Goal: Browse casually: Explore the website without a specific task or goal

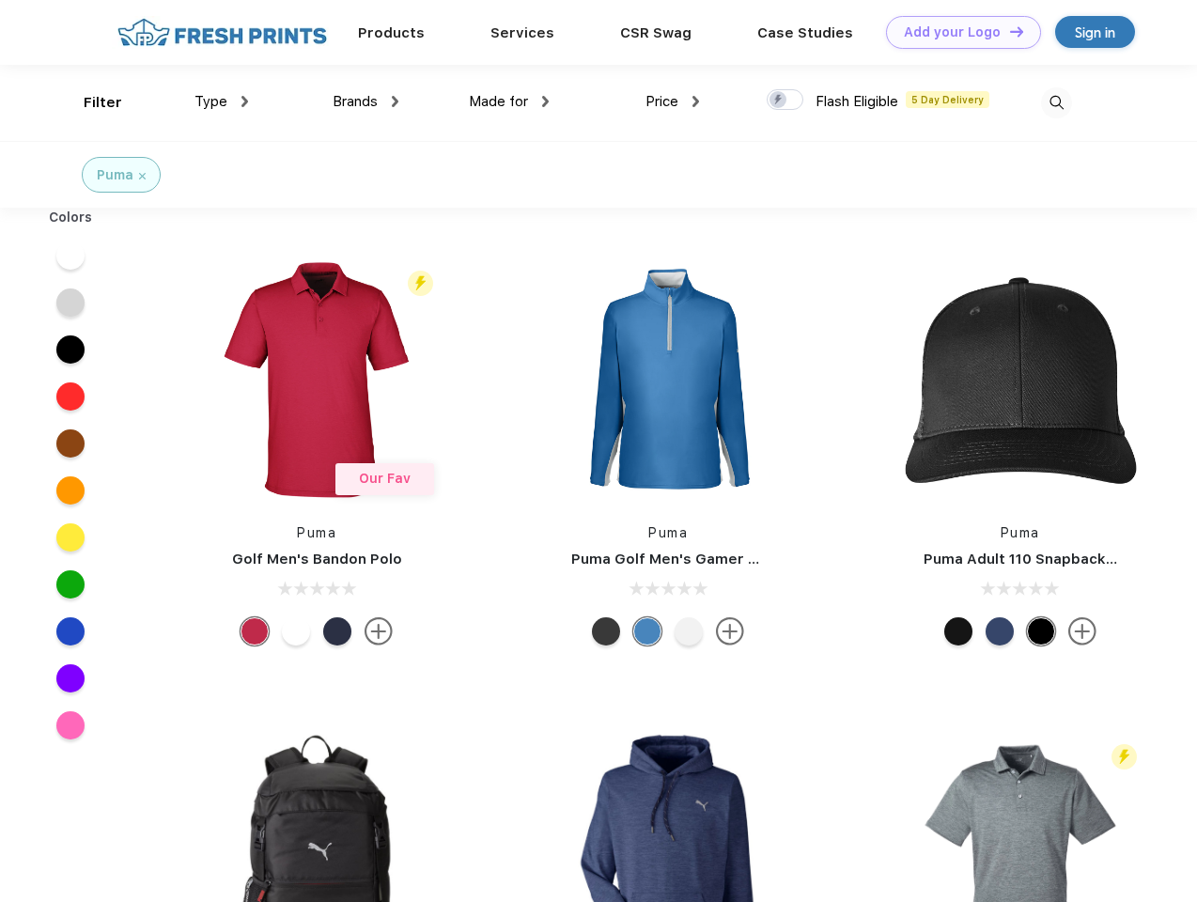
scroll to position [1, 0]
click at [956, 32] on link "Add your Logo Design Tool" at bounding box center [963, 32] width 155 height 33
click at [0, 0] on div "Design Tool" at bounding box center [0, 0] width 0 height 0
click at [1008, 31] on link "Add your Logo Design Tool" at bounding box center [963, 32] width 155 height 33
click at [90, 102] on div "Filter" at bounding box center [103, 103] width 39 height 22
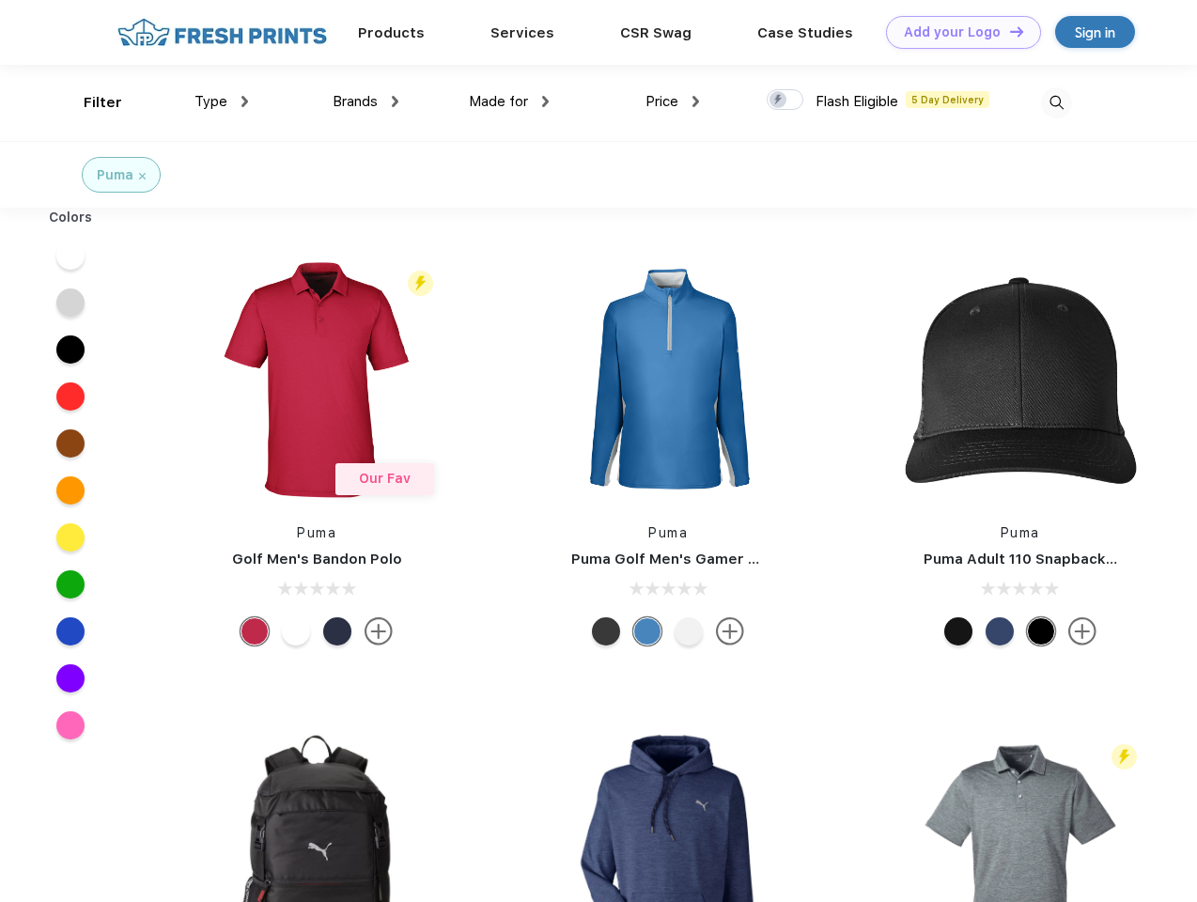
click at [222, 101] on span "Type" at bounding box center [210, 101] width 33 height 17
click at [365, 101] on span "Brands" at bounding box center [355, 101] width 45 height 17
click at [509, 101] on span "Made for" at bounding box center [498, 101] width 59 height 17
click at [673, 101] on span "Price" at bounding box center [661, 101] width 33 height 17
click at [785, 101] on div at bounding box center [785, 99] width 37 height 21
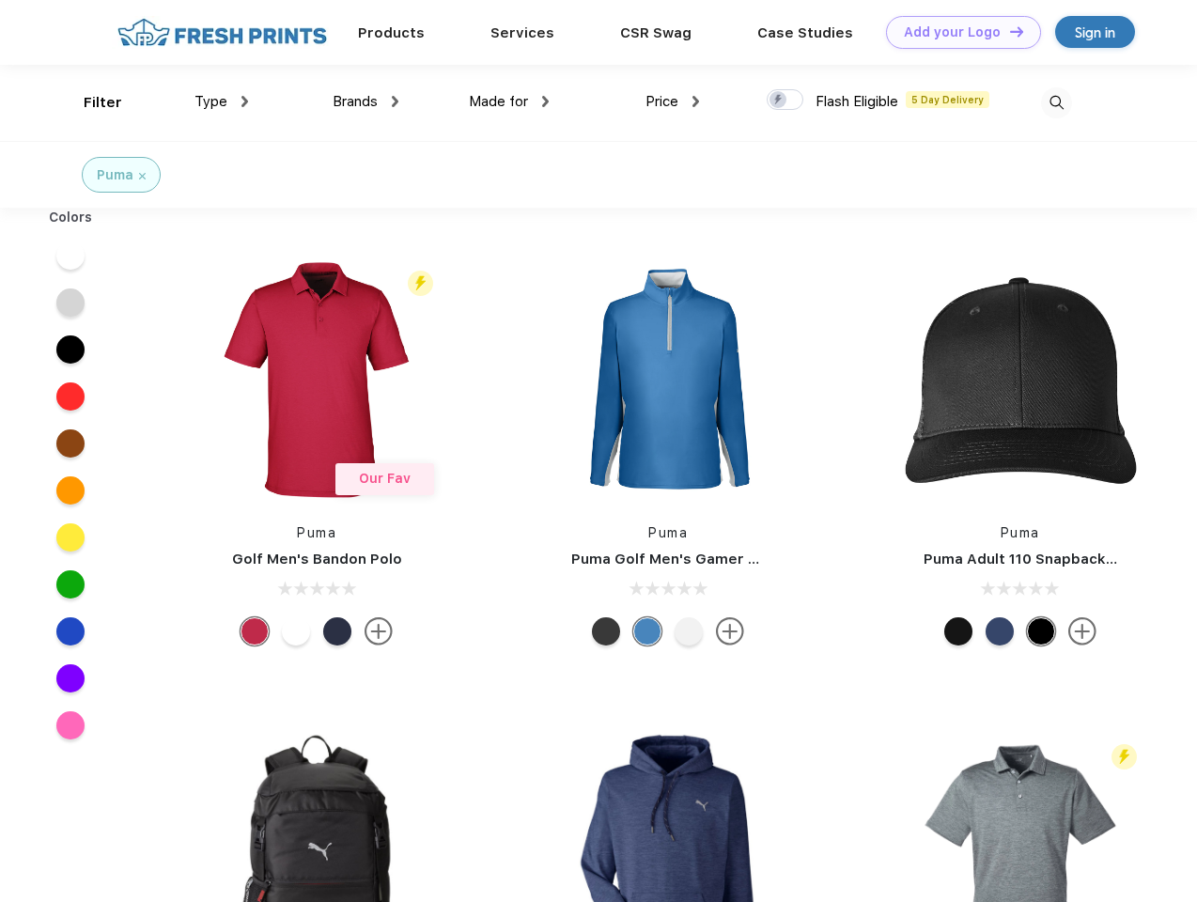
click at [779, 101] on input "checkbox" at bounding box center [773, 94] width 12 height 12
click at [1056, 102] on img at bounding box center [1056, 102] width 31 height 31
